Goal: Find specific page/section: Find specific page/section

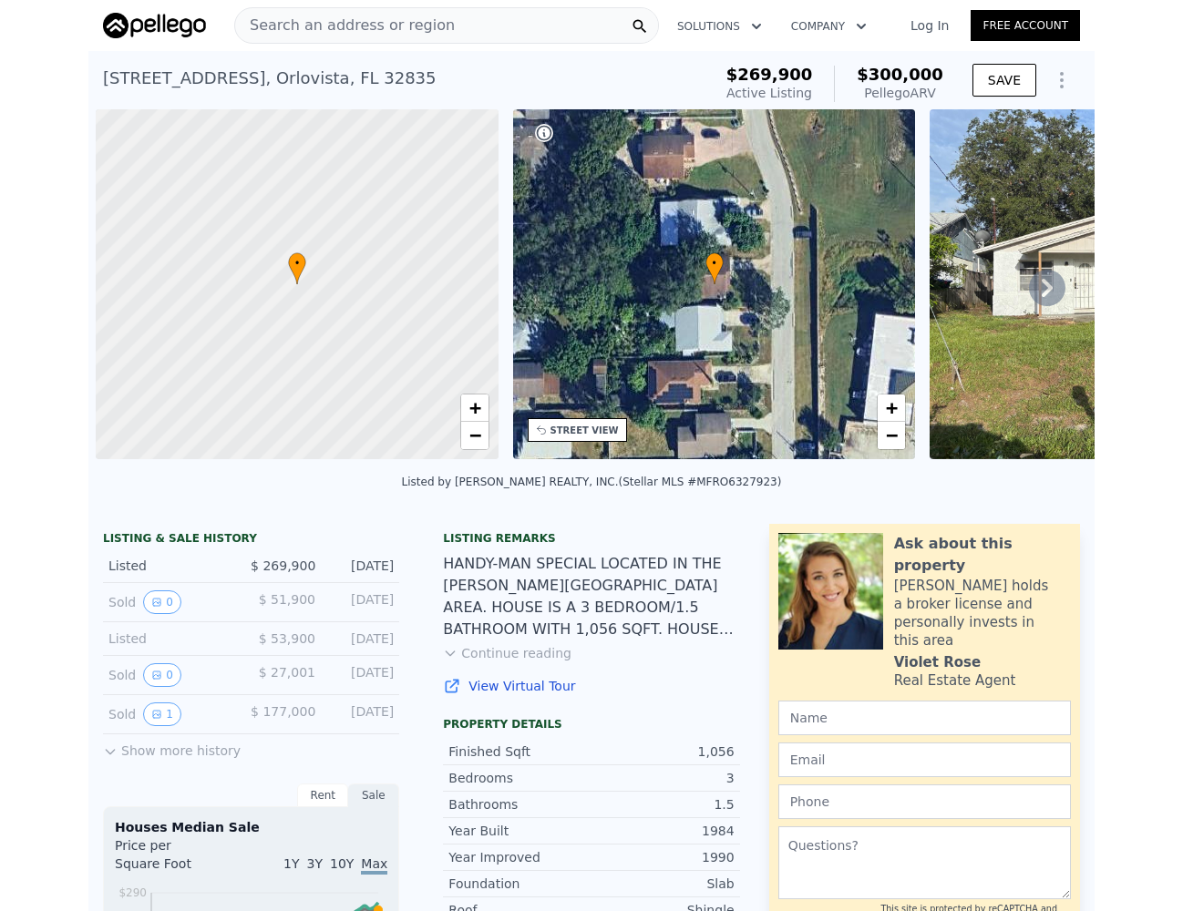
scroll to position [0, 7]
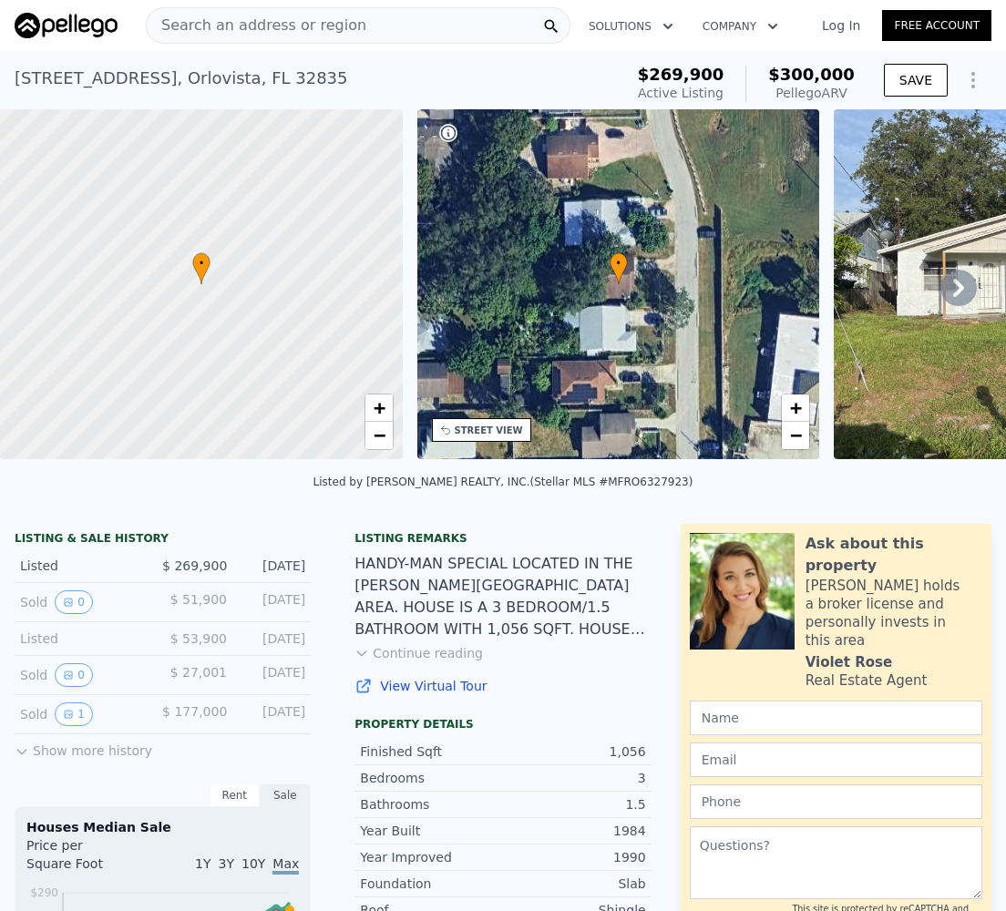
click at [261, 31] on span "Search an address or region" at bounding box center [257, 26] width 220 height 22
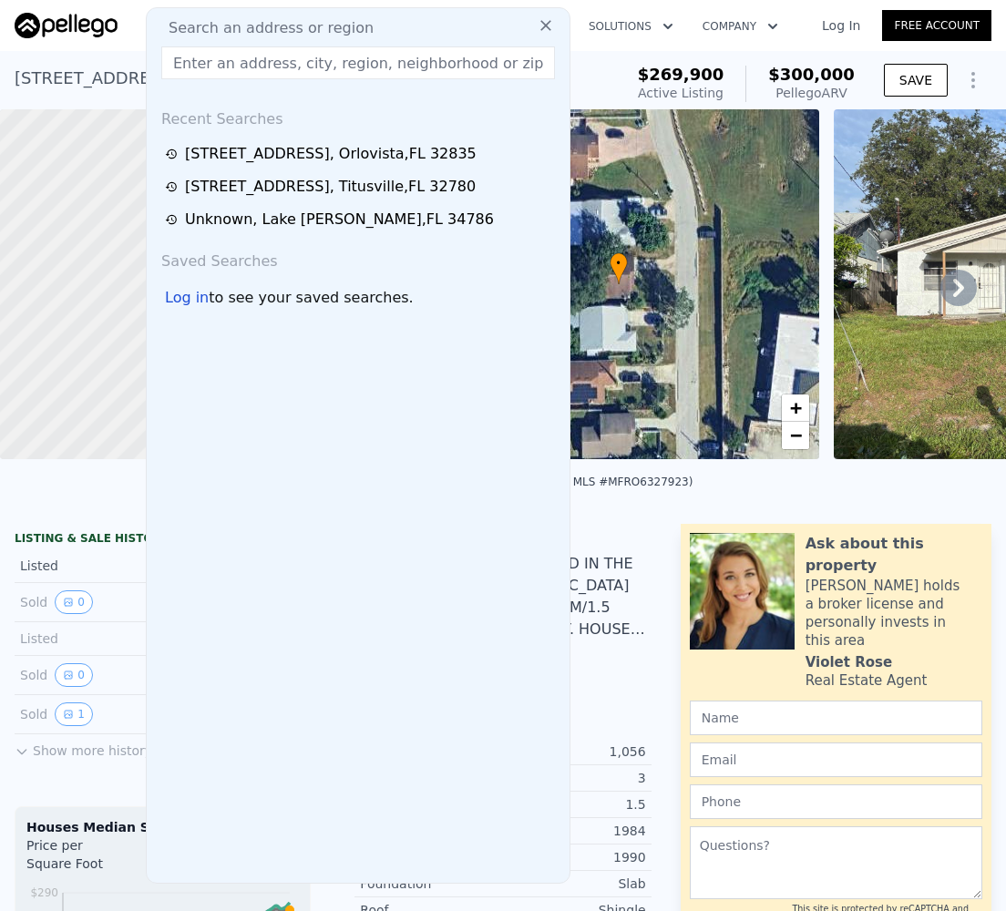
click at [257, 56] on input "text" at bounding box center [358, 62] width 394 height 33
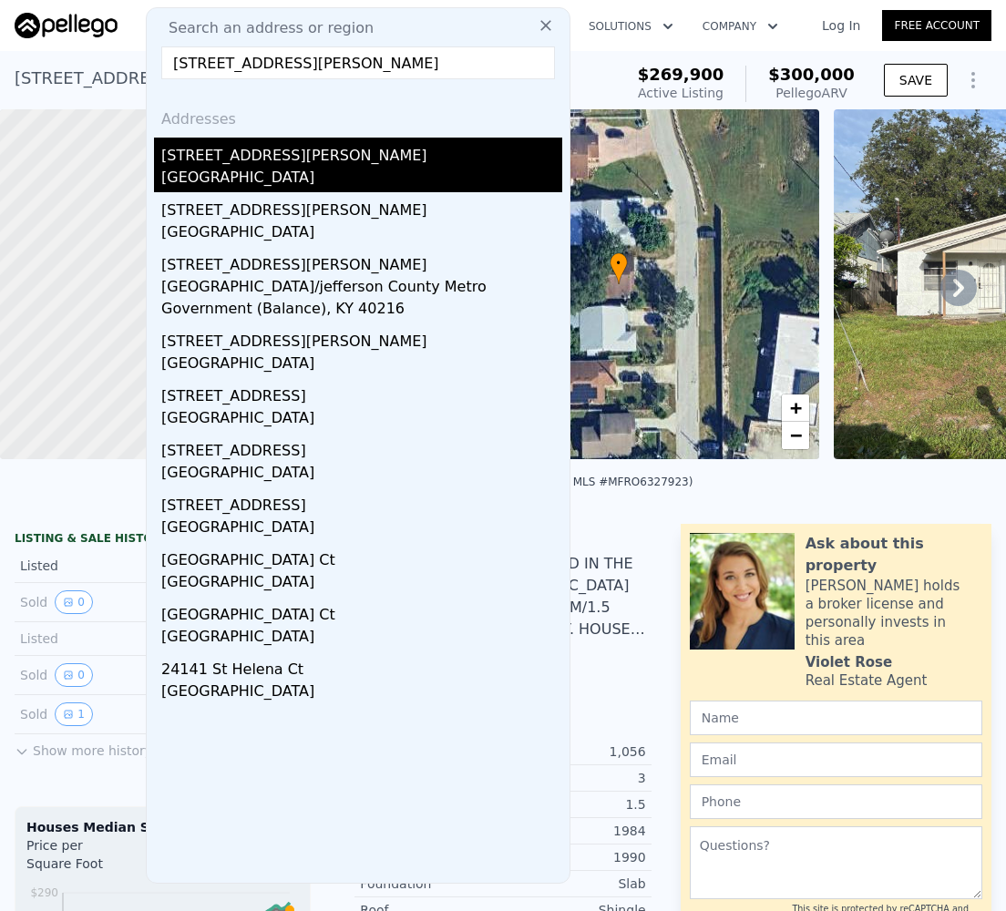
type input "[STREET_ADDRESS][PERSON_NAME]"
click at [235, 159] on div "[STREET_ADDRESS][PERSON_NAME]" at bounding box center [361, 152] width 401 height 29
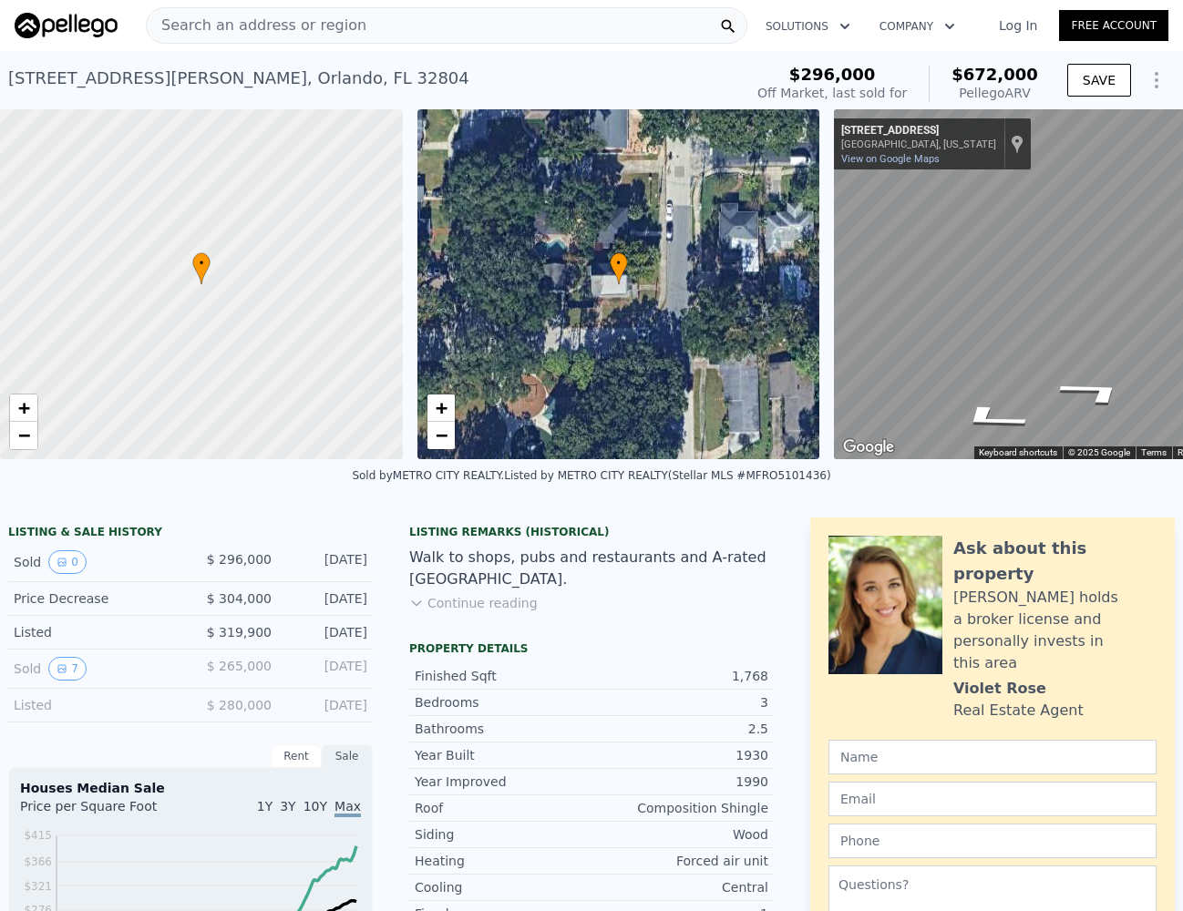
click at [779, 278] on div "• + −" at bounding box center [618, 284] width 403 height 350
click at [1005, 174] on html "Search an address or region Solutions Company Open main menu Log In Free Accoun…" at bounding box center [591, 455] width 1183 height 911
click at [1005, 219] on html "Search an address or region Solutions Company Open main menu Log In Free Accoun…" at bounding box center [591, 455] width 1183 height 911
click at [774, 320] on div "• + − • + − ← Move left → Move right ↑ Move up ↓ Move down + Zoom in - Zoom out…" at bounding box center [591, 284] width 1183 height 350
click at [1005, 310] on icon "Go East, Rugby St" at bounding box center [1033, 315] width 120 height 36
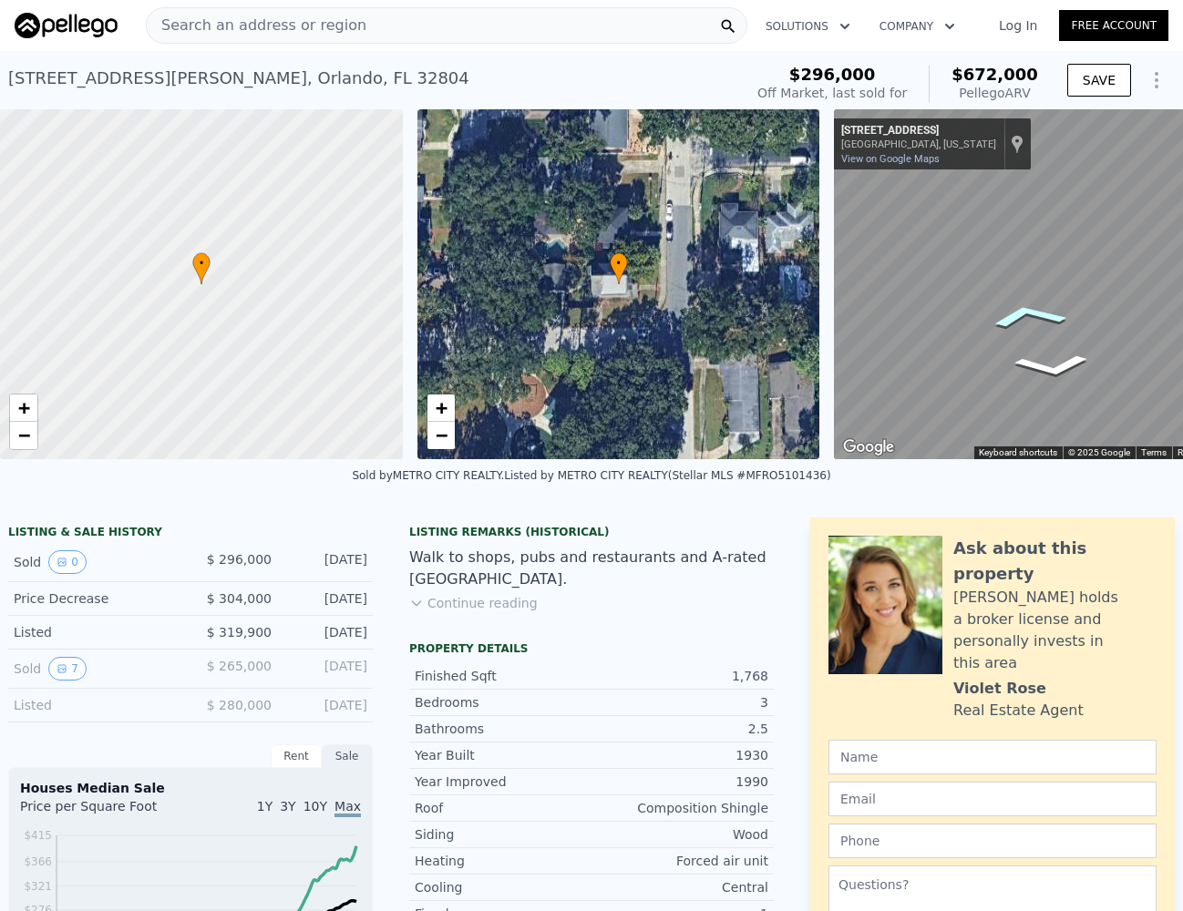
click at [1005, 310] on icon "Go East, Rugby St" at bounding box center [1028, 315] width 125 height 39
click at [1005, 310] on icon "Go East, Rugby St" at bounding box center [1036, 315] width 118 height 35
click at [1005, 215] on html "Search an address or region Solutions Company Open main menu Log In Free Accoun…" at bounding box center [591, 455] width 1183 height 911
click at [1005, 253] on html "Search an address or region Solutions Company Open main menu Log In Free Accoun…" at bounding box center [591, 455] width 1183 height 911
click at [716, 277] on div "• + − • + − ← Move left → Move right ↑ Move up ↓ Move down + Zoom in - Zoom out…" at bounding box center [591, 284] width 1183 height 350
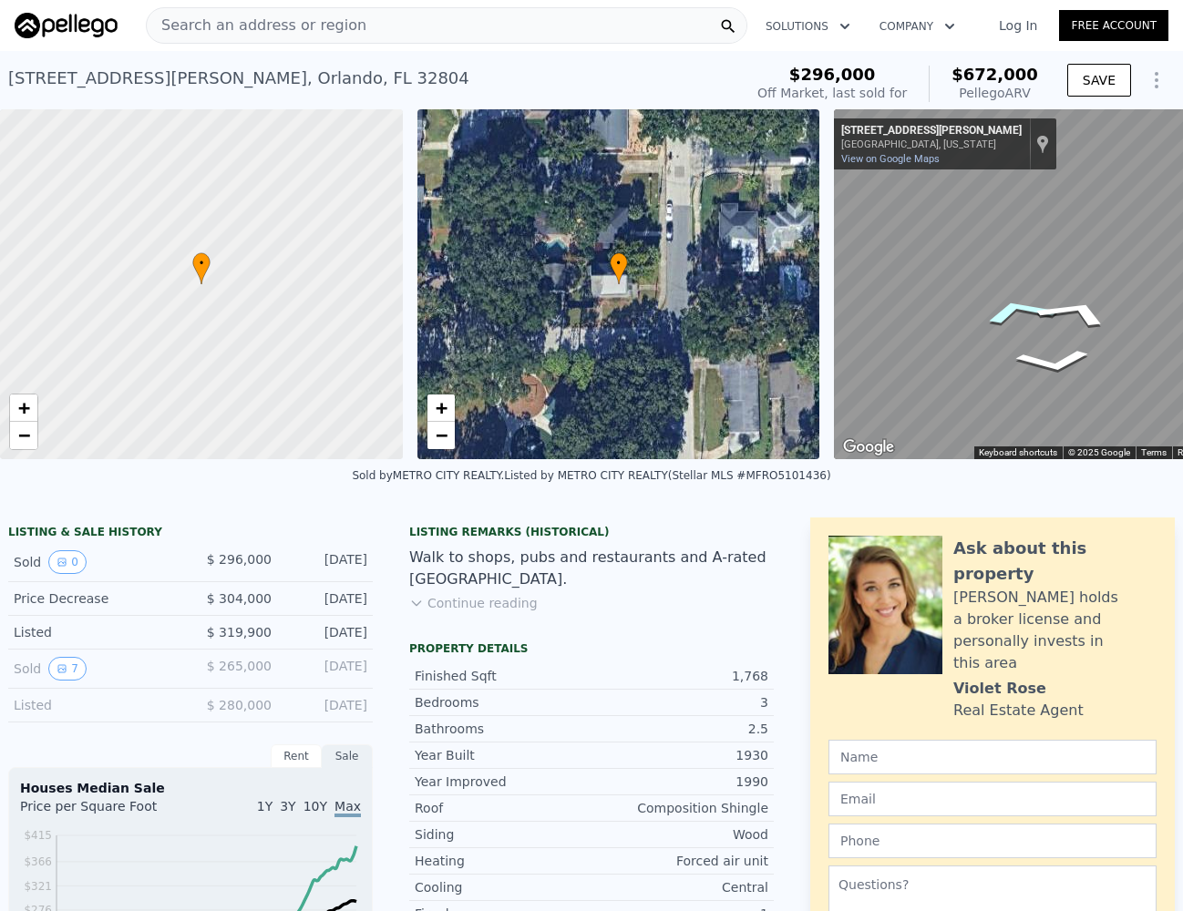
click at [1005, 299] on icon "Go North, Helen Ave" at bounding box center [1018, 311] width 131 height 44
click at [1005, 299] on icon "Go North, Helen Ave" at bounding box center [1030, 310] width 123 height 38
click at [1005, 319] on icon "Go North, Helen Ave" at bounding box center [1062, 328] width 128 height 39
click at [1005, 318] on icon "Go North, Helen Ave" at bounding box center [1062, 328] width 128 height 39
click at [1005, 207] on html "Search an address or region Solutions Company Open main menu Log In Free Accoun…" at bounding box center [591, 455] width 1183 height 911
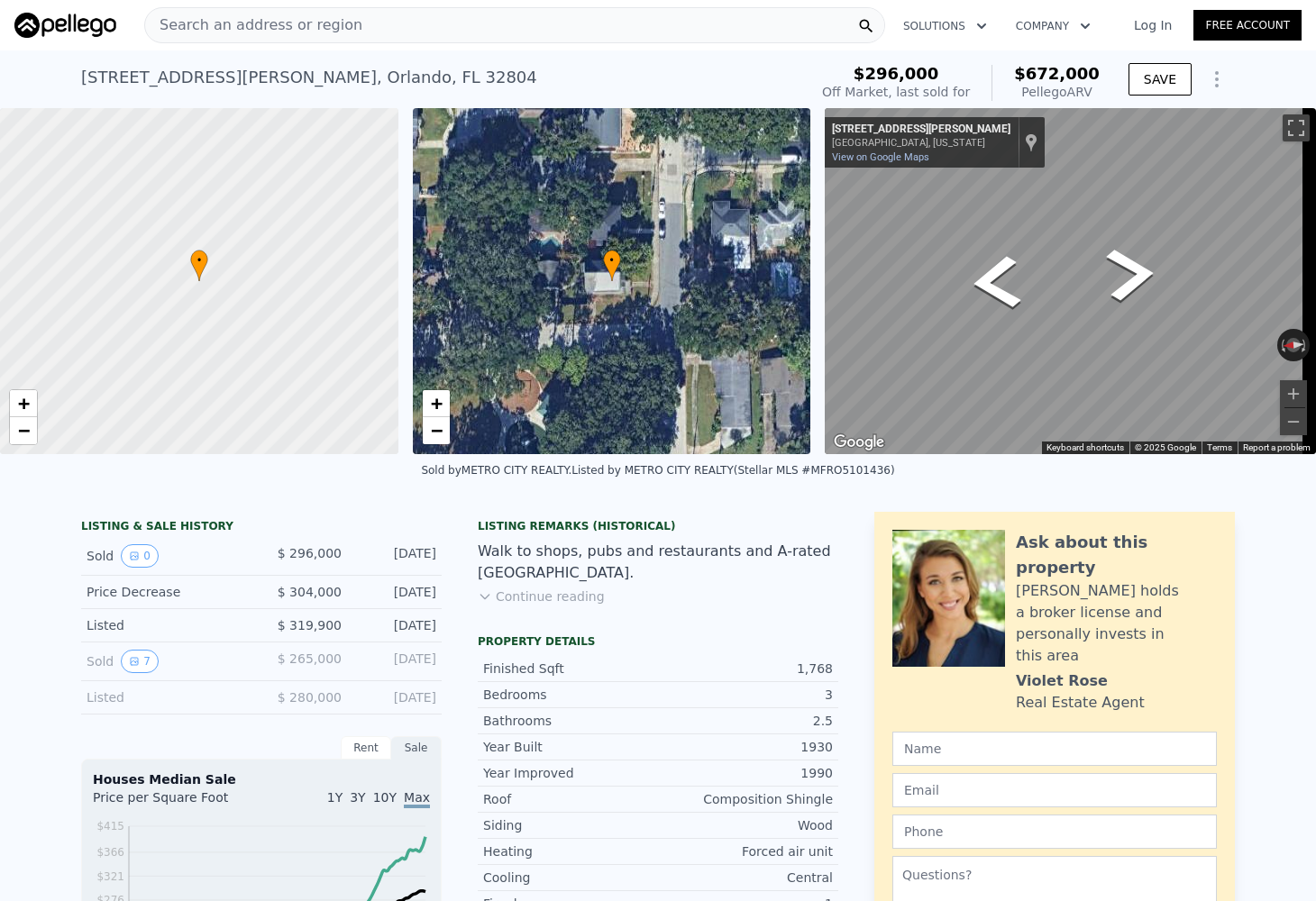
click at [994, 244] on html "Search an address or region Solutions Company Open main menu Log In Free Accoun…" at bounding box center [658, 450] width 1316 height 901
click at [994, 223] on div "Map" at bounding box center [1070, 281] width 491 height 346
click at [326, 15] on span "Search an address or region" at bounding box center [254, 26] width 218 height 22
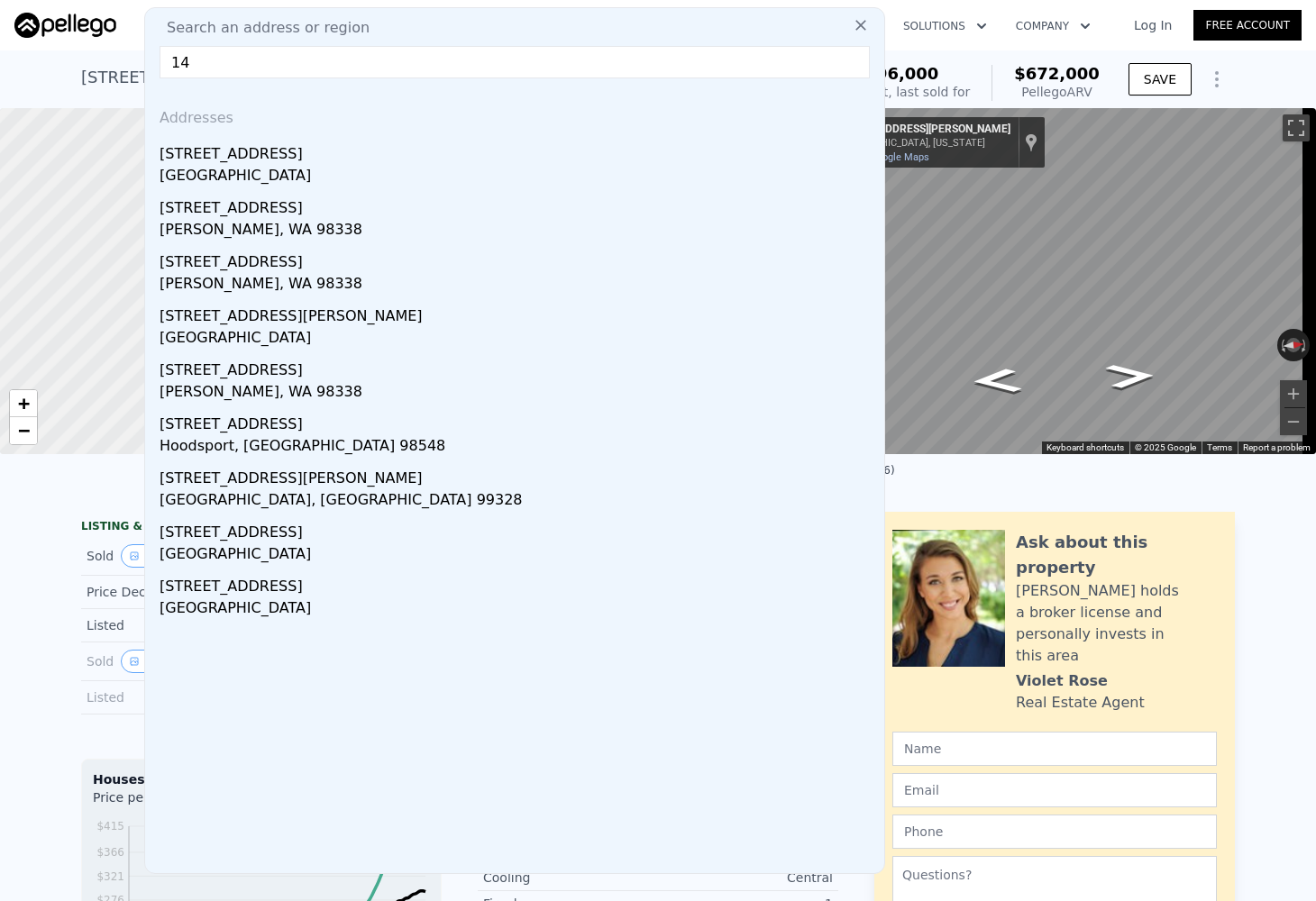
type input "1"
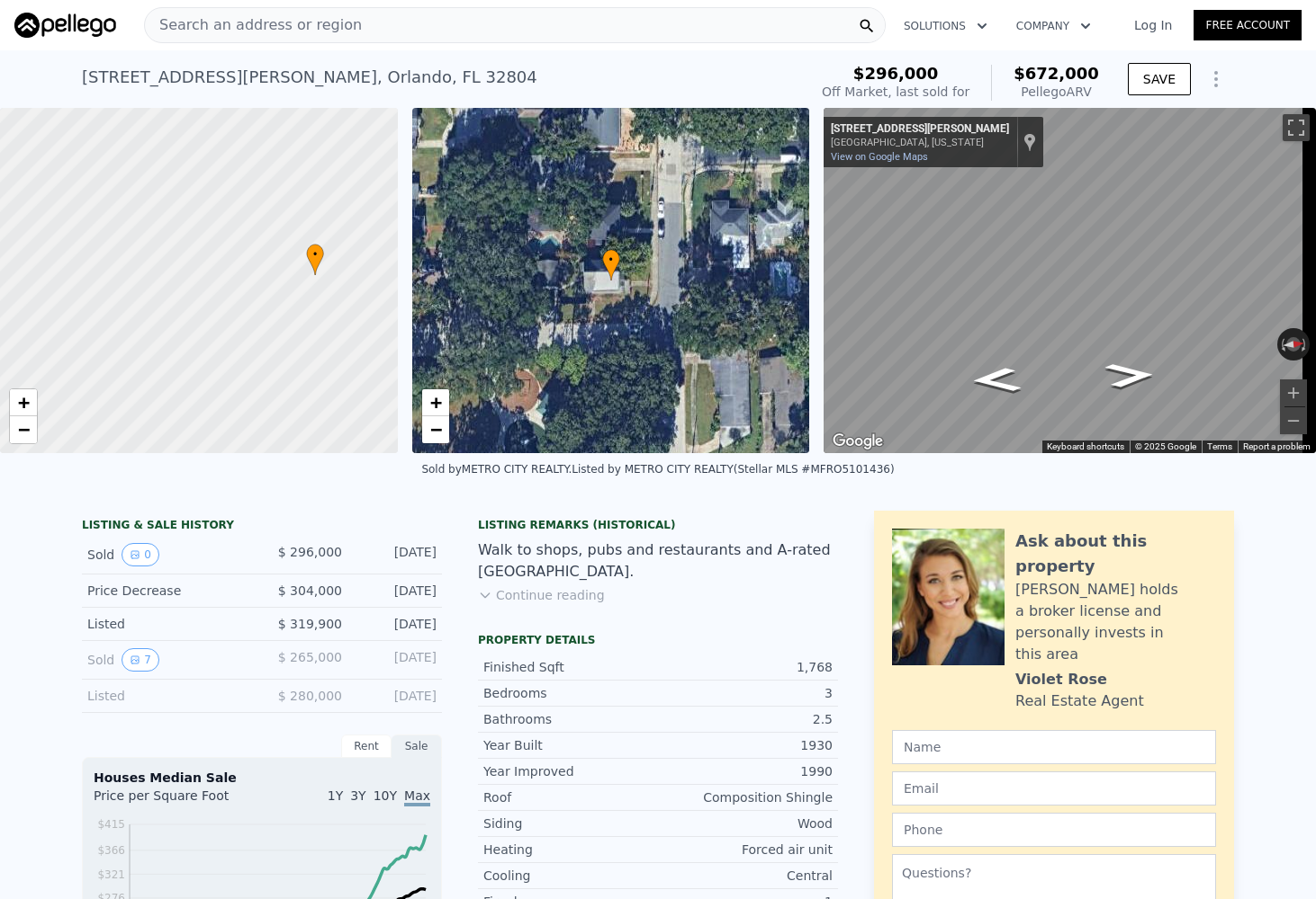
drag, startPoint x: 4, startPoint y: 425, endPoint x: 119, endPoint y: 420, distance: 115.1
click at [119, 420] on div at bounding box center [198, 281] width 477 height 414
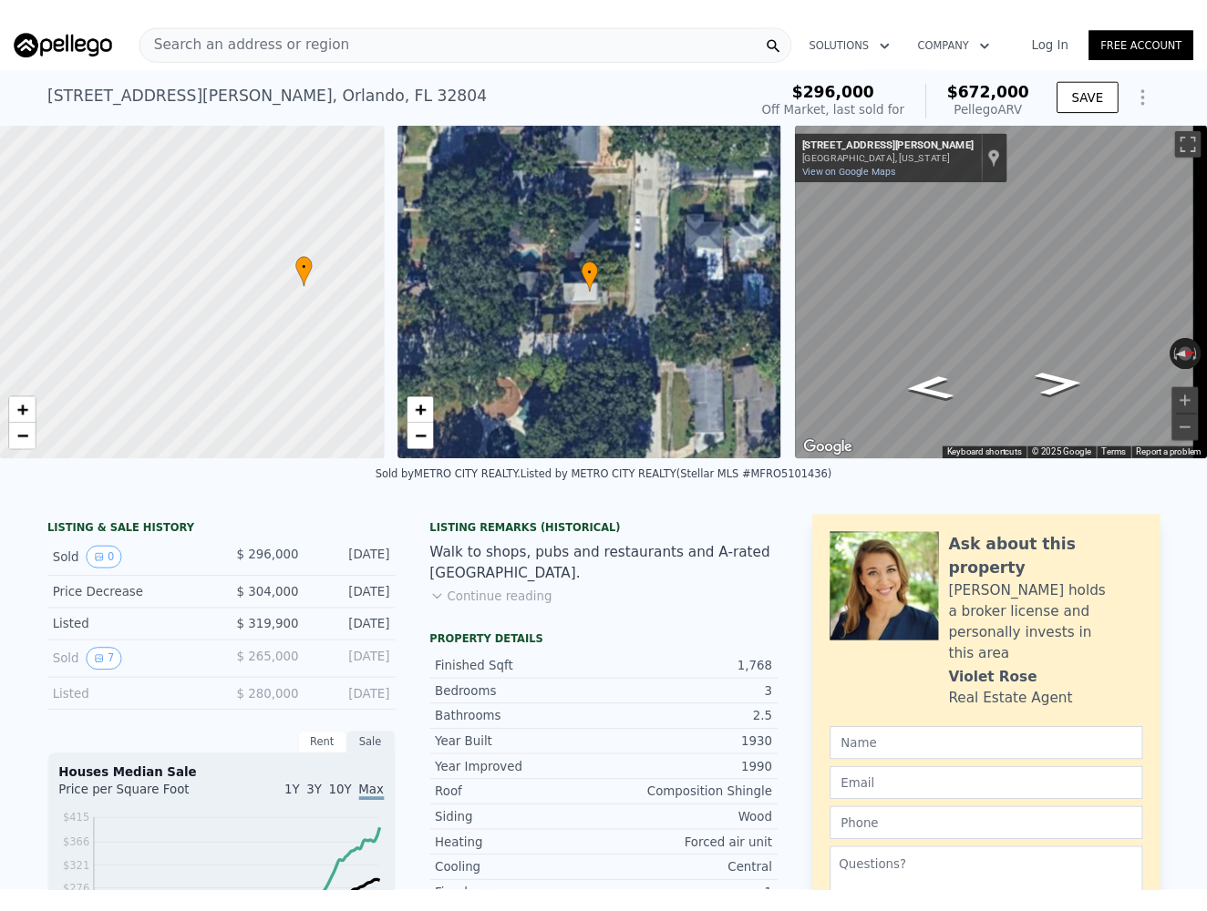
scroll to position [0, 7]
